Goal: Check status: Check status

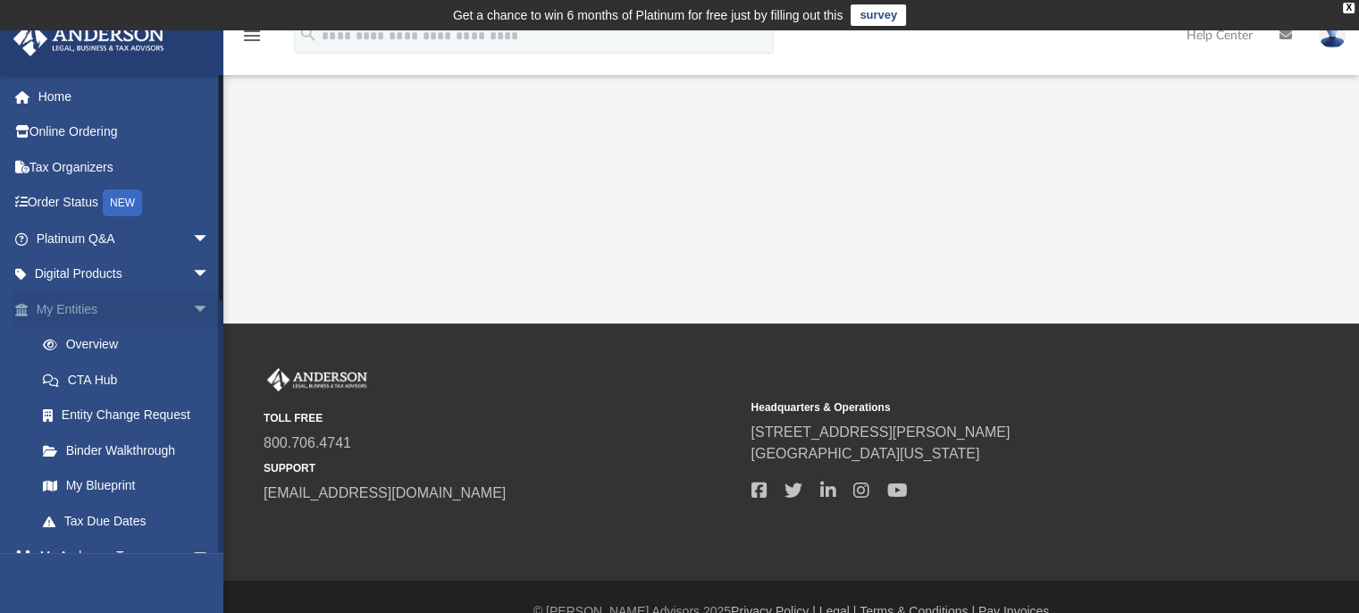
click at [97, 312] on link "My Entities arrow_drop_down" at bounding box center [125, 309] width 224 height 36
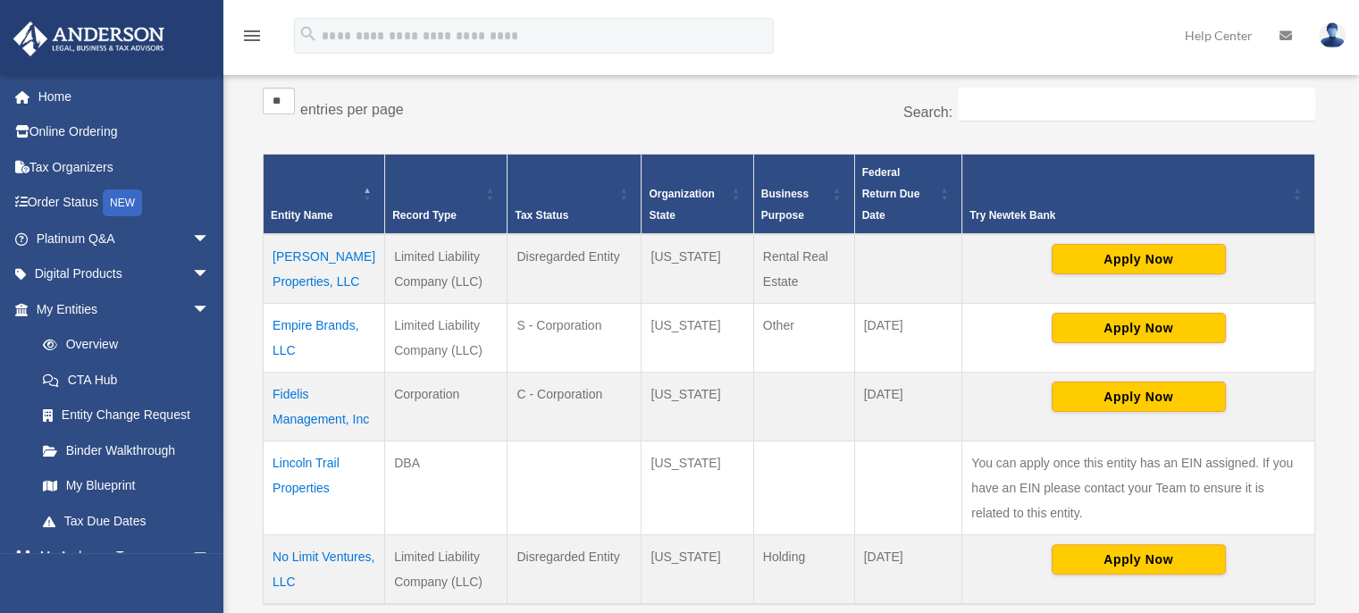
scroll to position [326, 0]
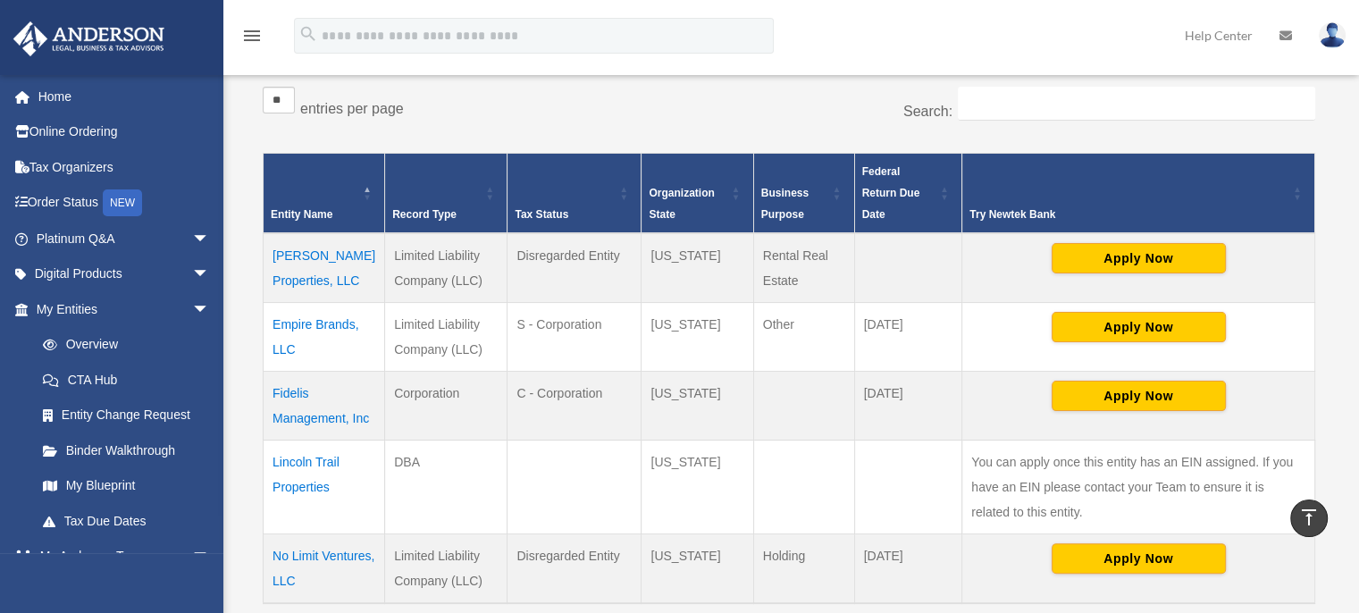
click at [322, 484] on td "Lincoln Trail Properties" at bounding box center [325, 487] width 122 height 94
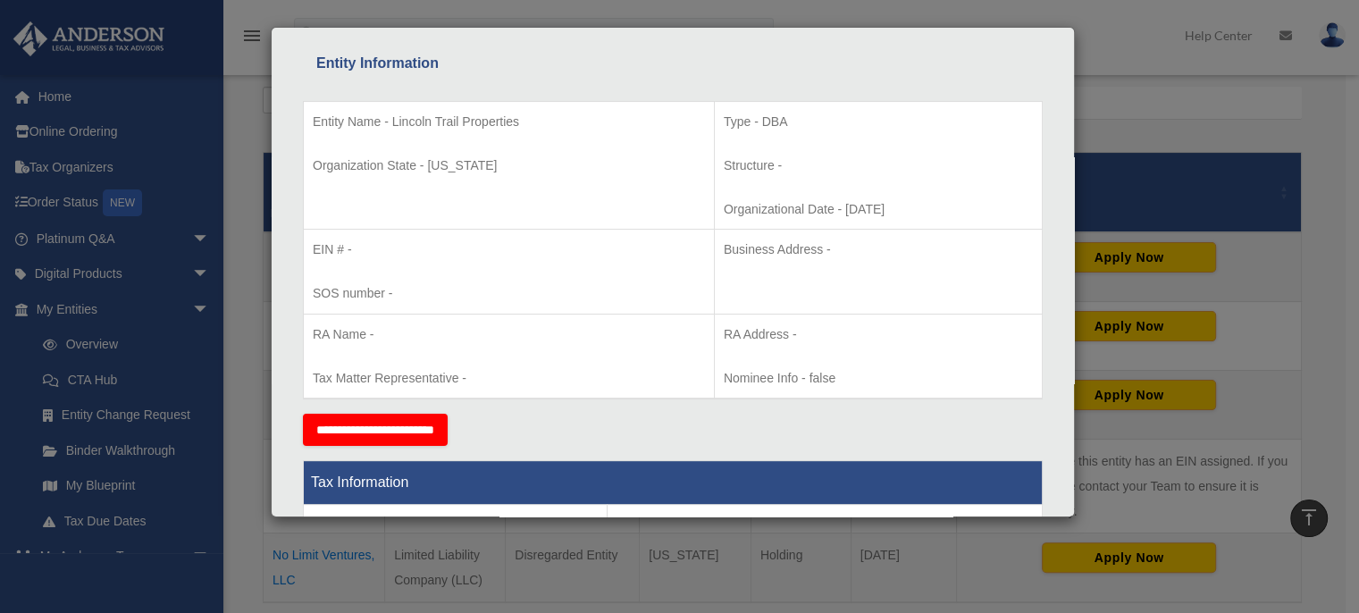
scroll to position [0, 0]
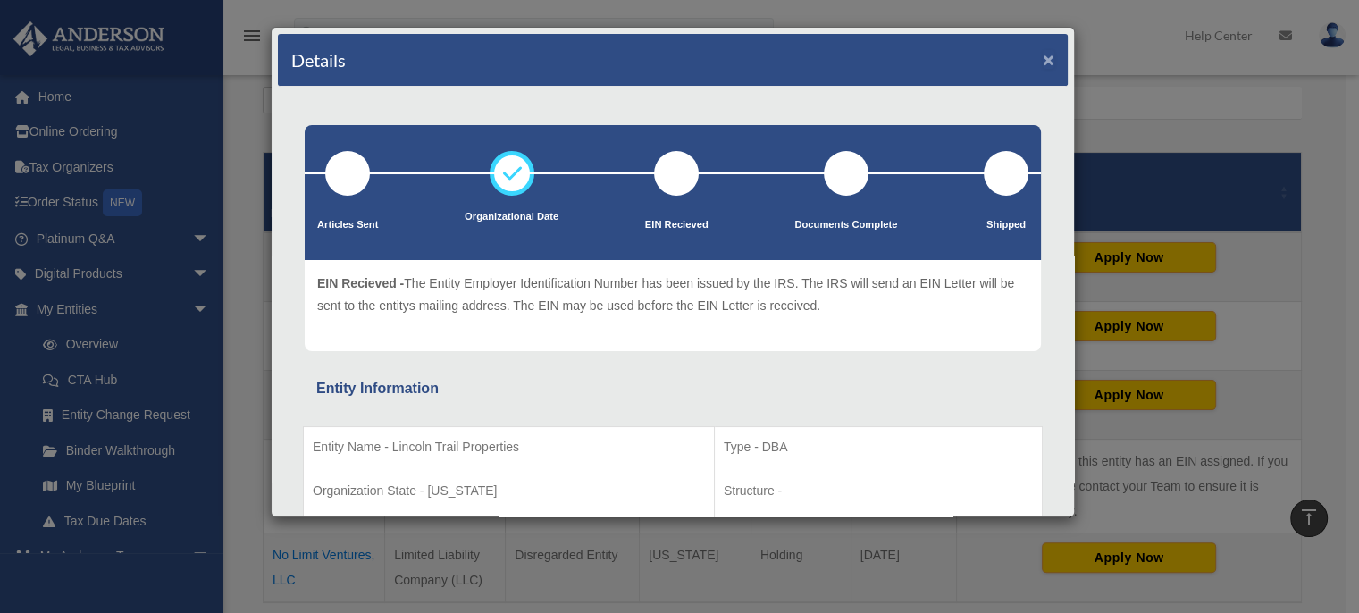
click at [1043, 62] on button "×" at bounding box center [1049, 59] width 12 height 19
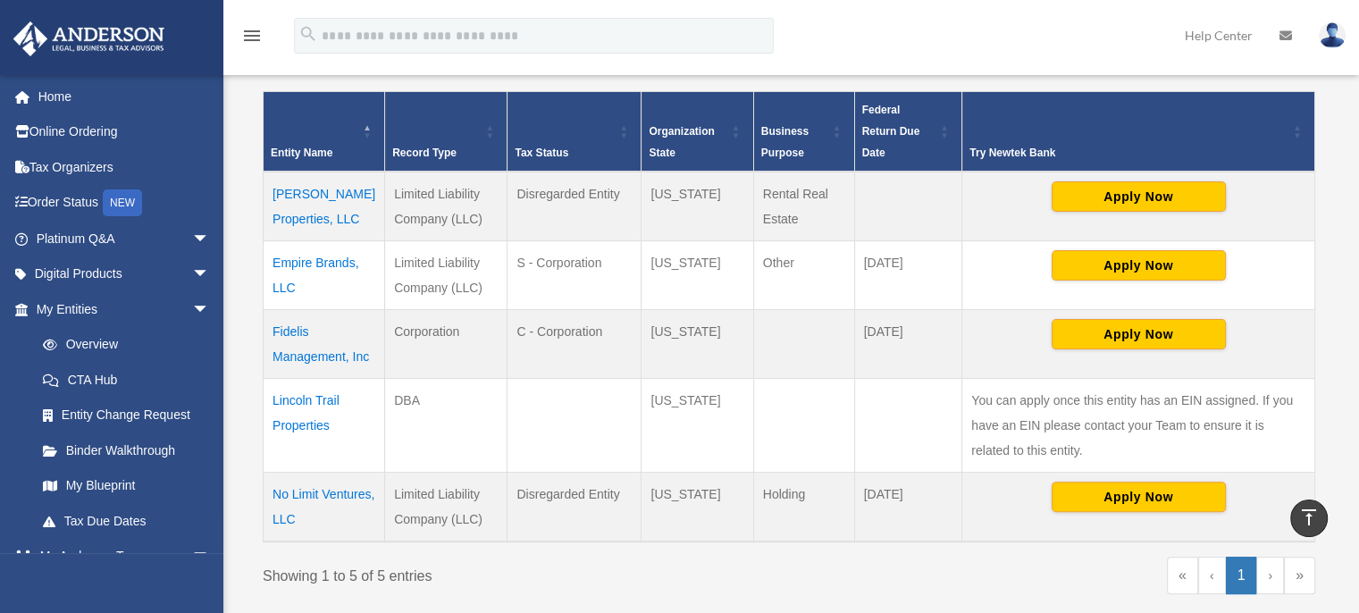
scroll to position [385, 0]
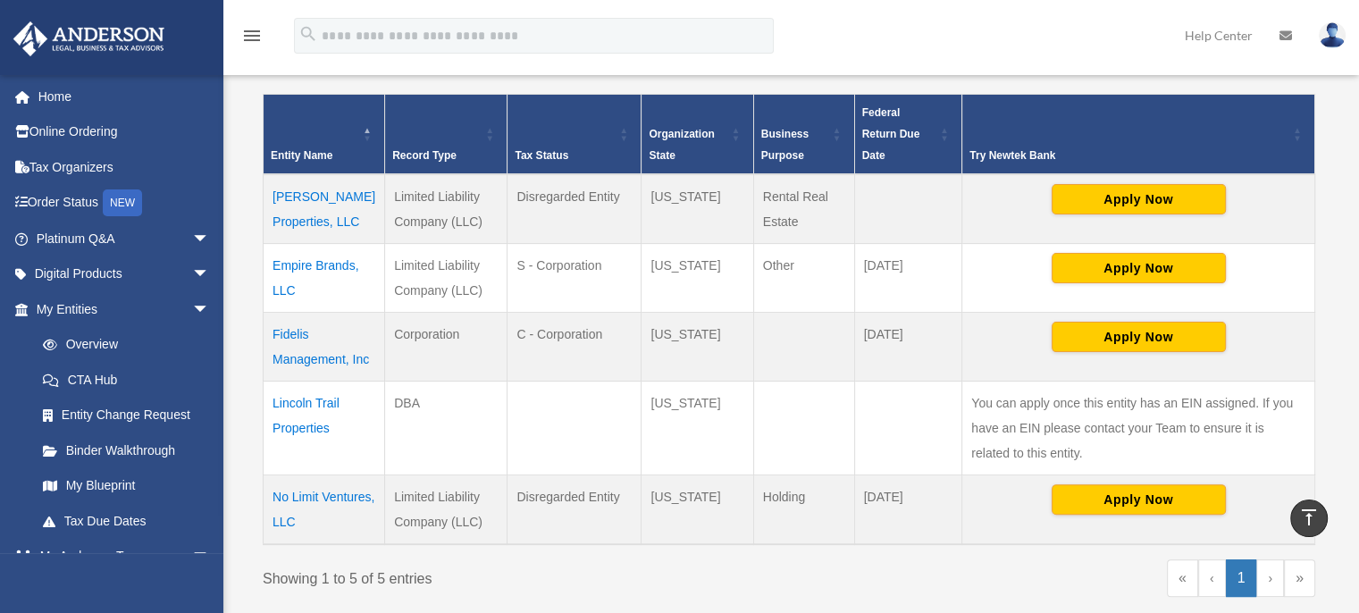
click at [350, 212] on td "Algood Properties, LLC" at bounding box center [325, 209] width 122 height 70
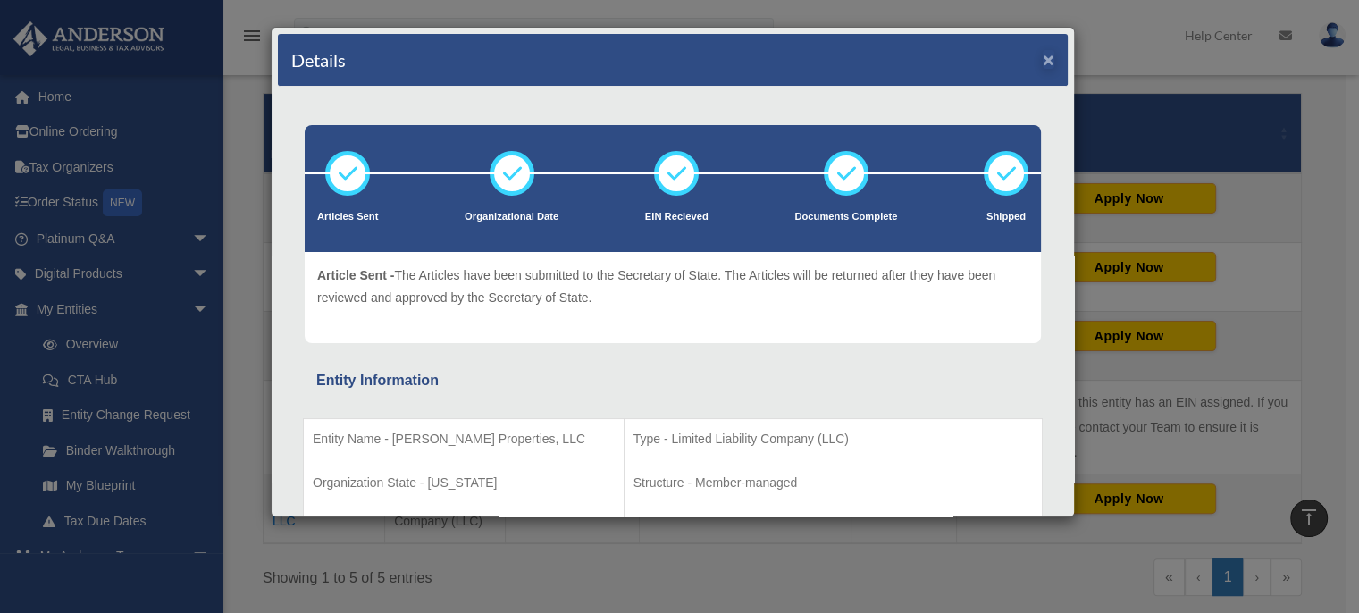
scroll to position [0, 0]
click at [1043, 59] on button "×" at bounding box center [1049, 59] width 12 height 19
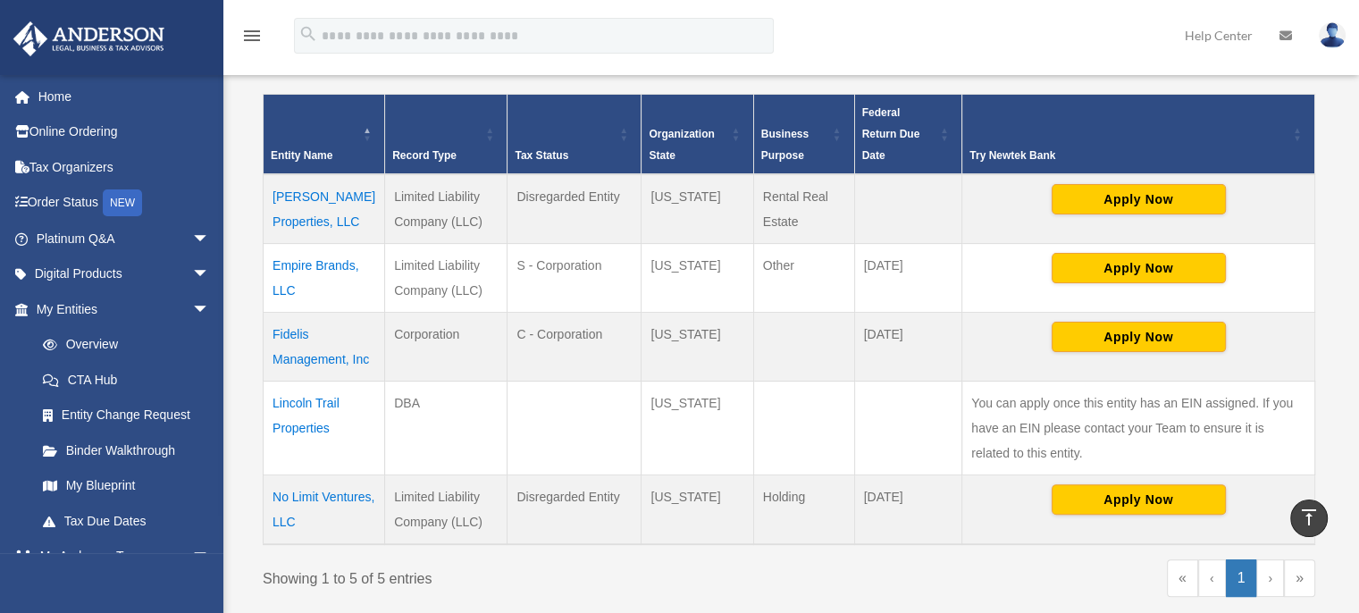
click at [329, 445] on td "Lincoln Trail Properties" at bounding box center [325, 428] width 122 height 94
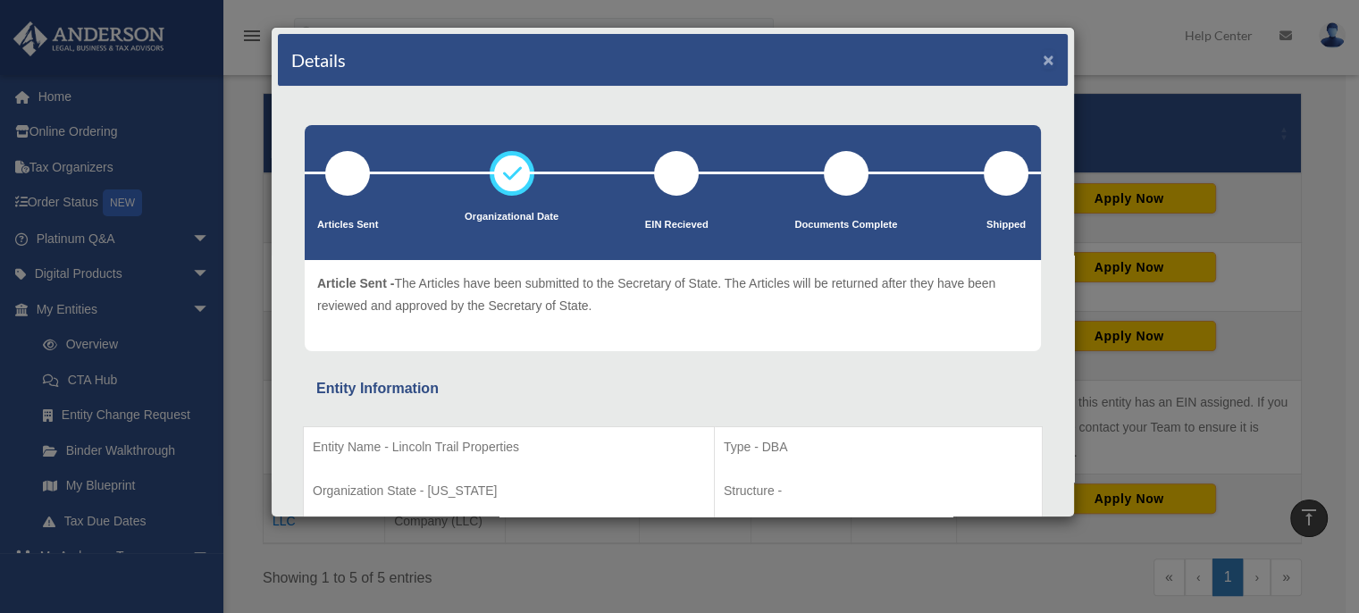
click at [1043, 61] on button "×" at bounding box center [1049, 59] width 12 height 19
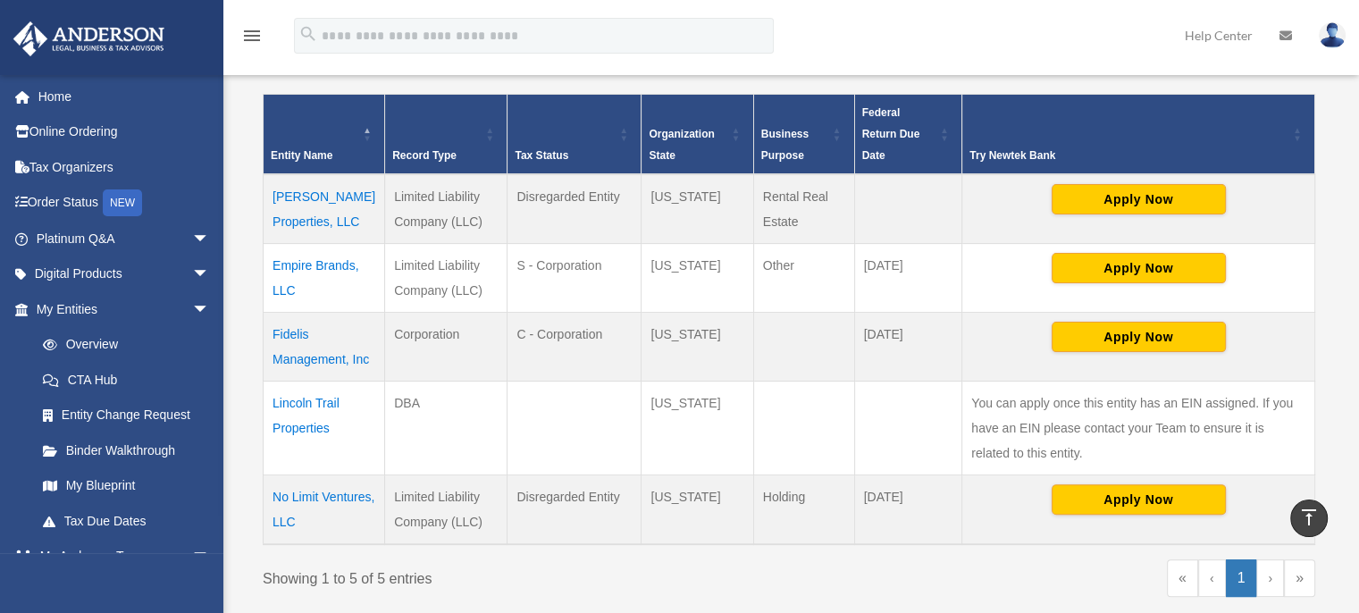
click at [308, 218] on td "Algood Properties, LLC" at bounding box center [325, 209] width 122 height 70
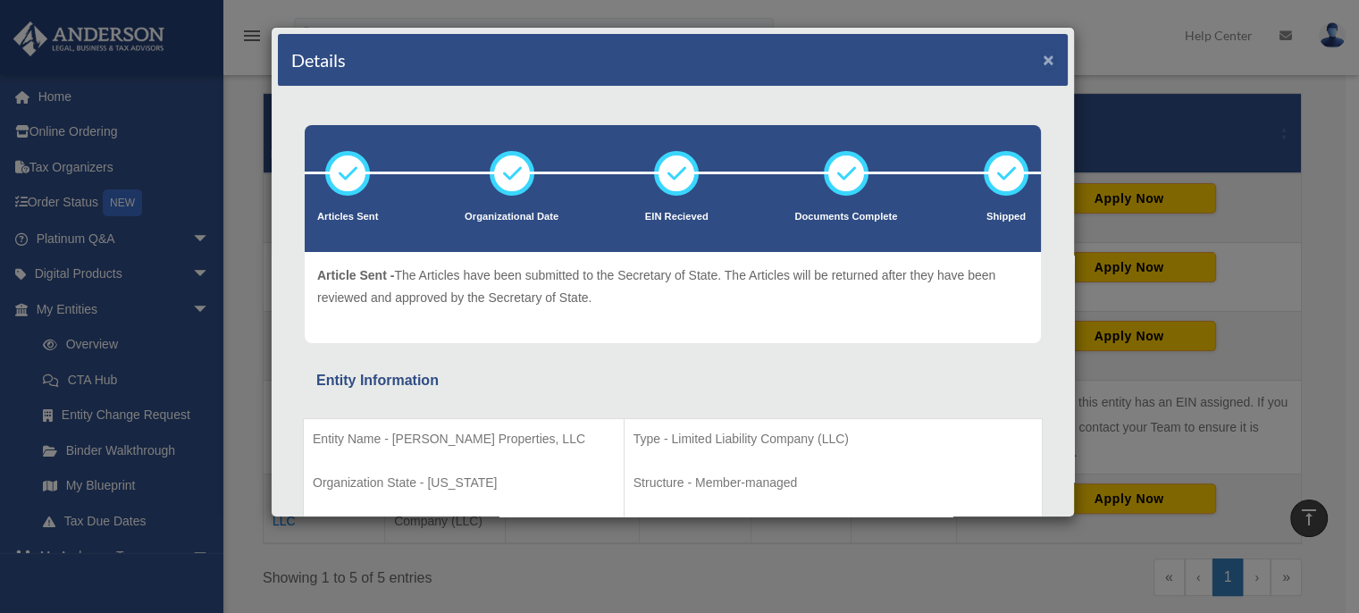
click at [1043, 61] on button "×" at bounding box center [1049, 59] width 12 height 19
